Goal: Navigation & Orientation: Find specific page/section

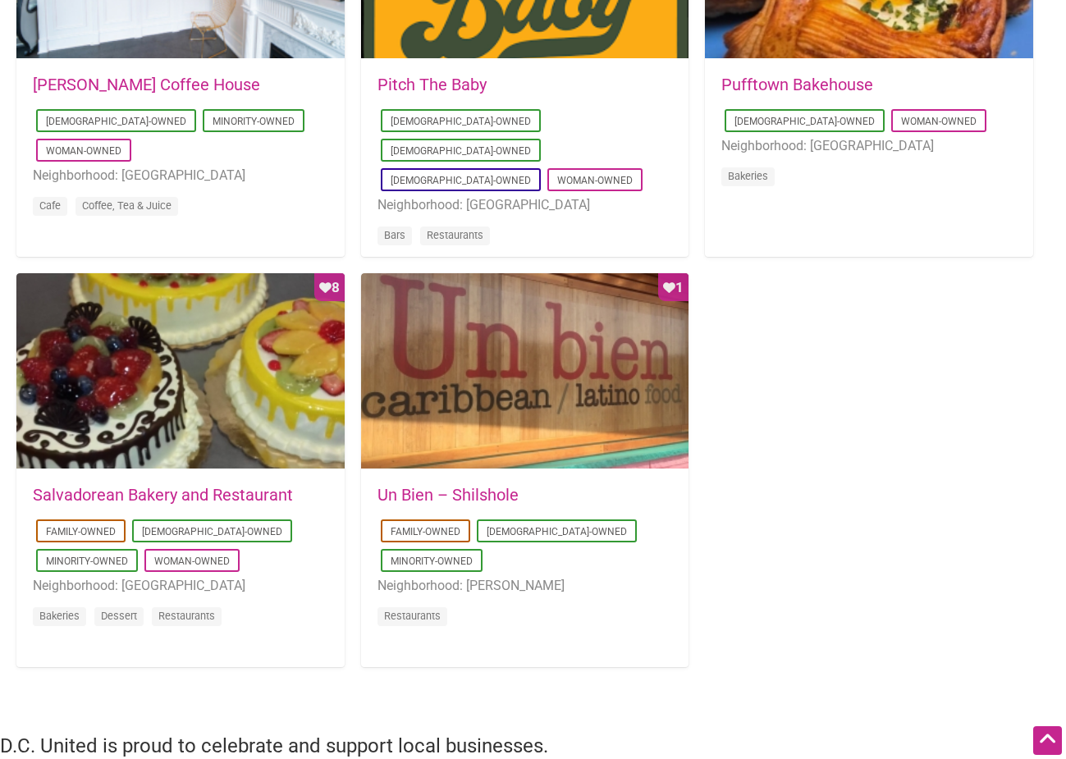
scroll to position [1395, 0]
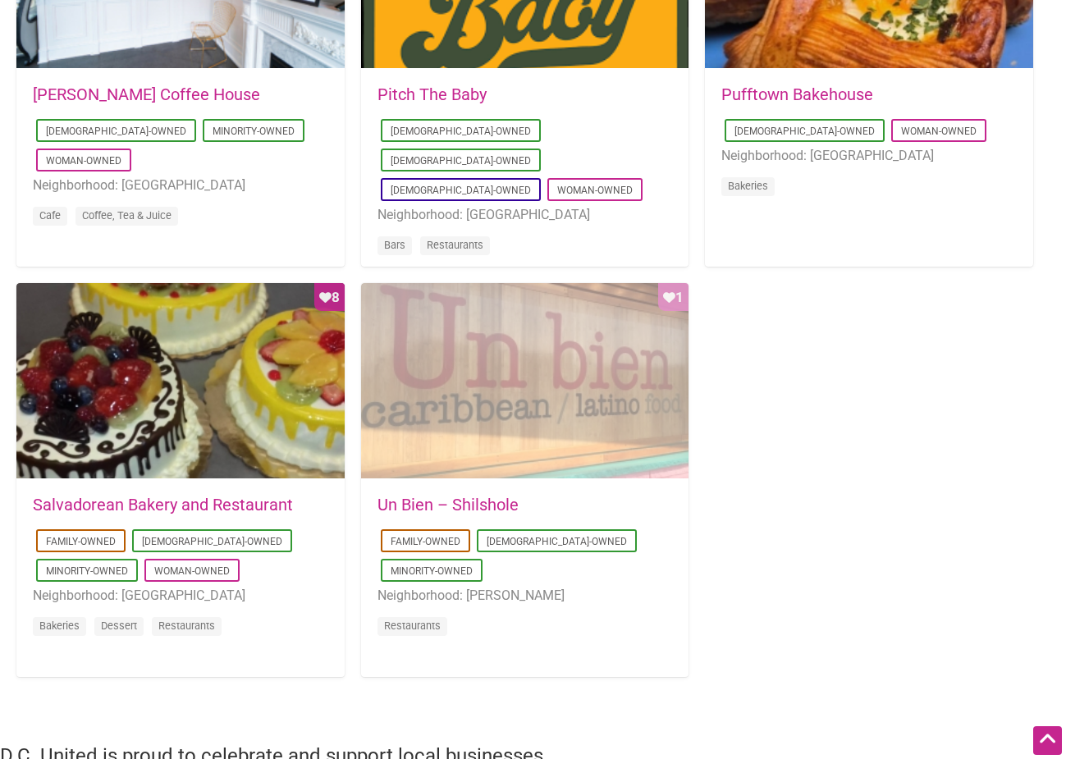
click at [570, 395] on div "Favorite Count 1" at bounding box center [525, 381] width 328 height 197
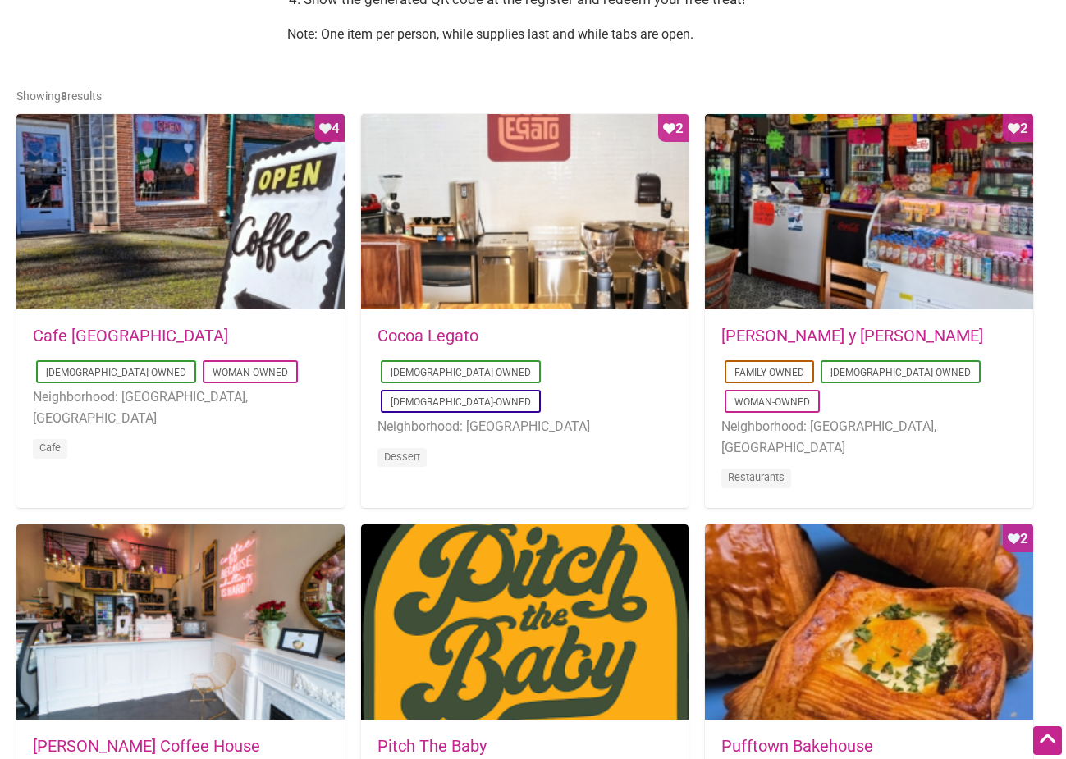
scroll to position [738, 0]
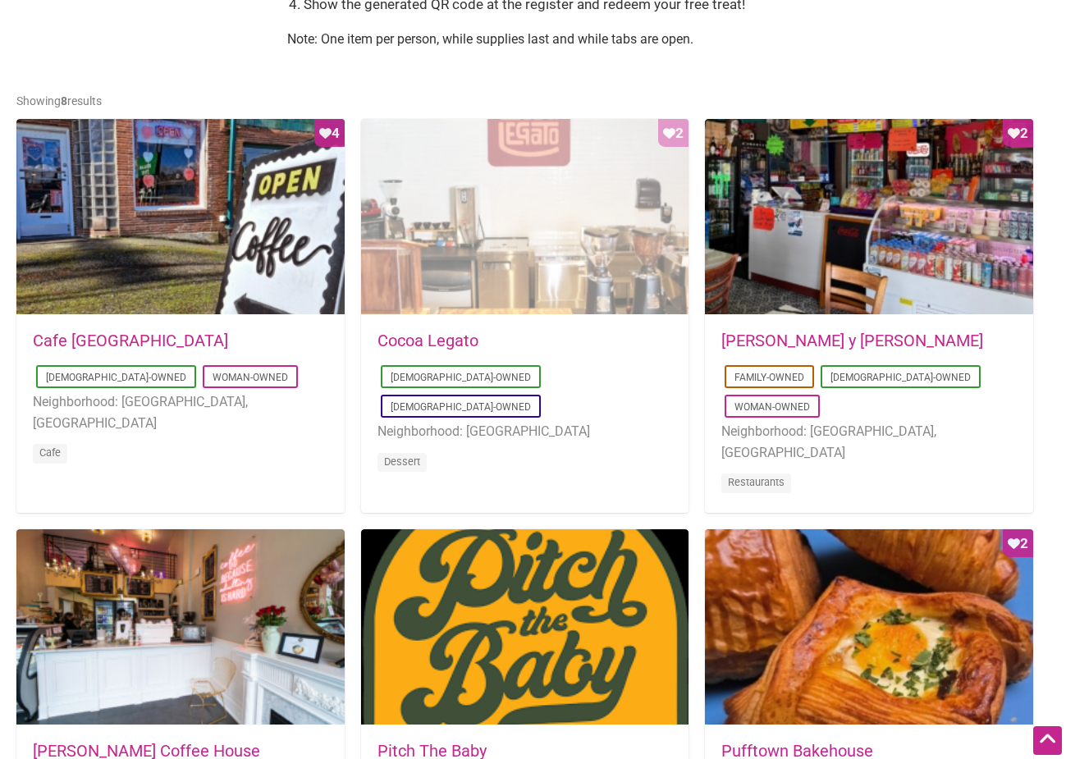
click at [487, 209] on div "Favorite Count 2" at bounding box center [525, 217] width 328 height 197
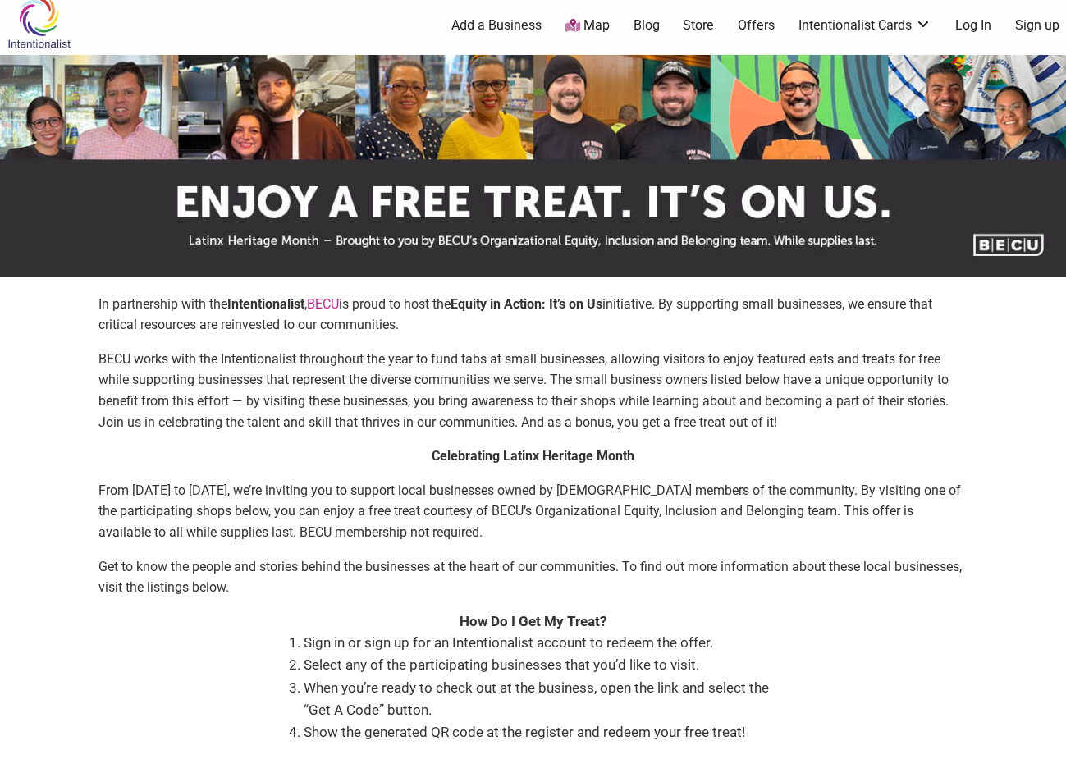
scroll to position [0, 0]
